Goal: Check status: Check status

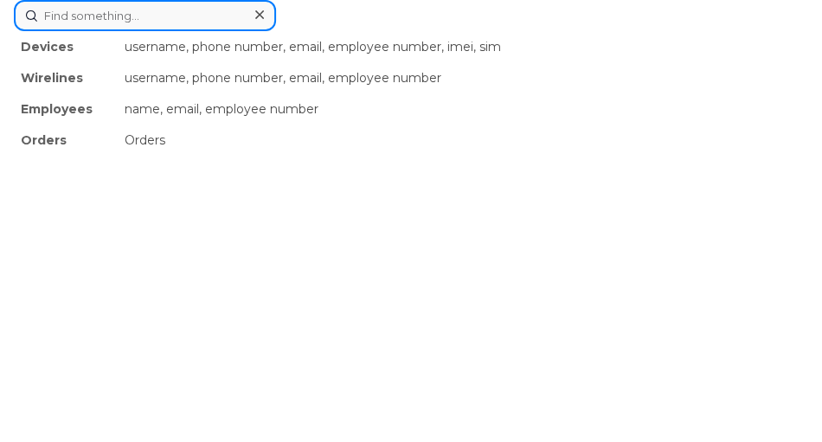
click at [176, 31] on div "Devices username, phone number, email, employee number, imei, sim Wirelines use…" at bounding box center [411, 15] width 794 height 31
paste input "5063498293"
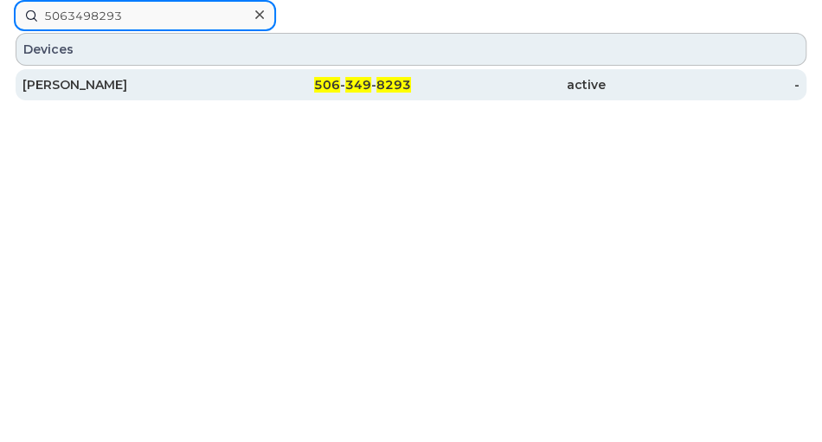
type input "5063498293"
click at [258, 86] on div "506 - 349 - 8293" at bounding box center [314, 84] width 195 height 17
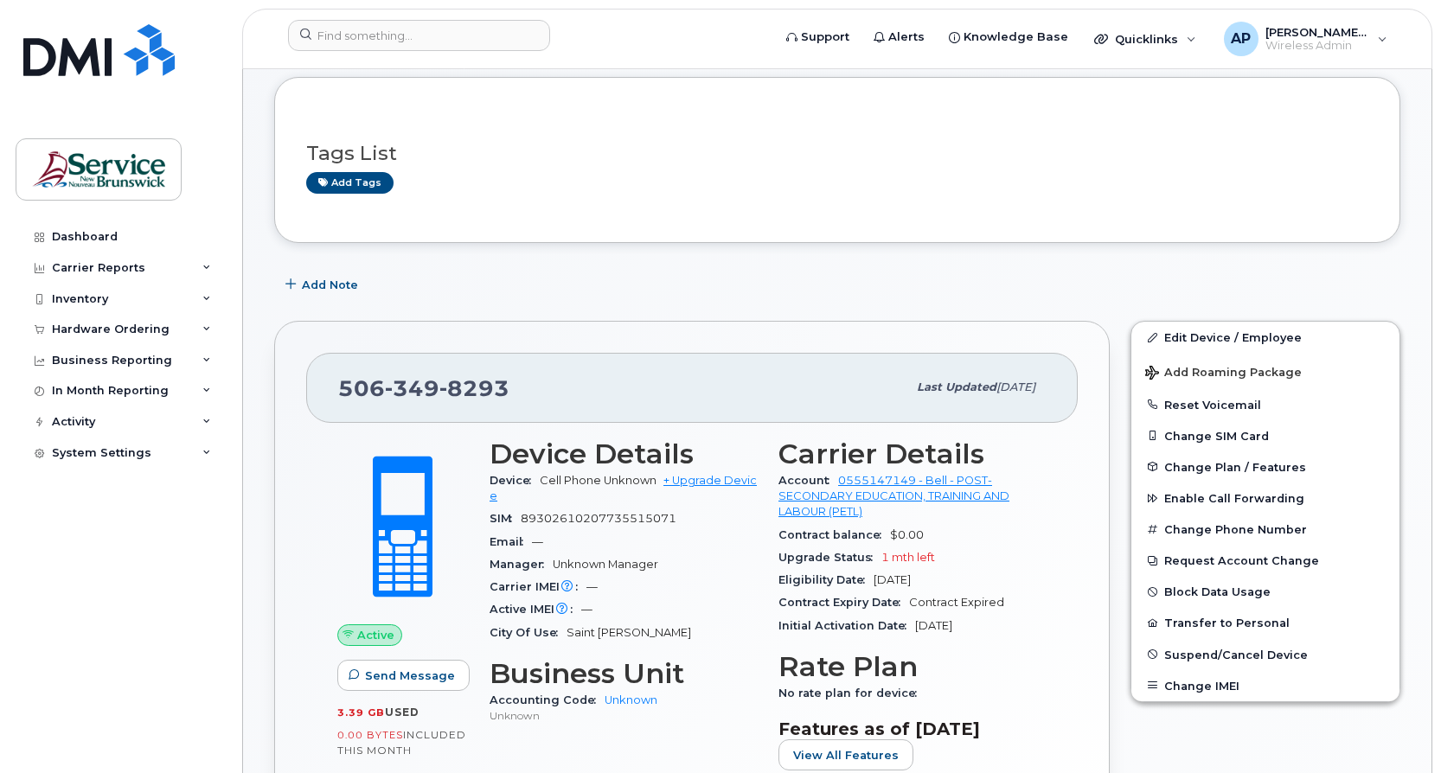
scroll to position [86, 0]
